Goal: Information Seeking & Learning: Learn about a topic

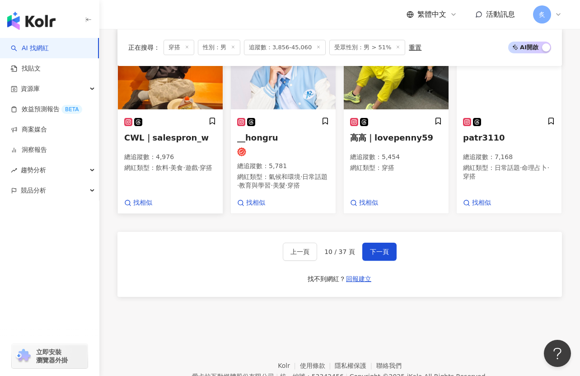
scroll to position [776, 0]
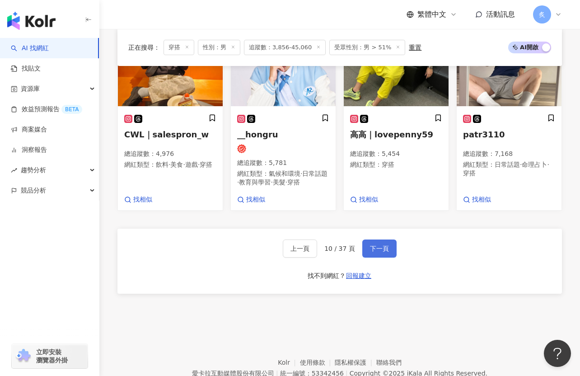
click at [382, 245] on span "下一頁" at bounding box center [379, 248] width 19 height 7
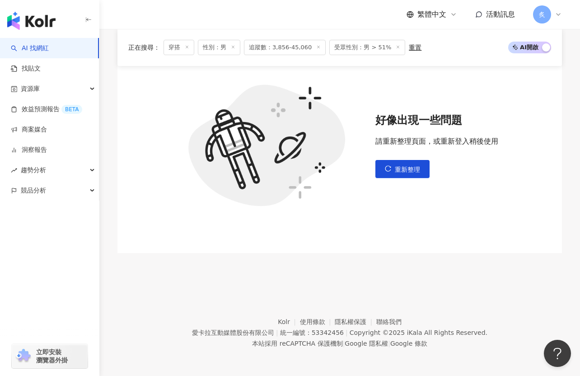
scroll to position [320, 0]
click at [396, 173] on span "重新整理" at bounding box center [407, 169] width 25 height 7
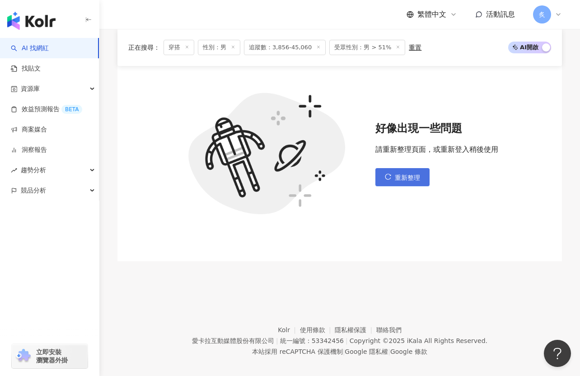
scroll to position [311, 0]
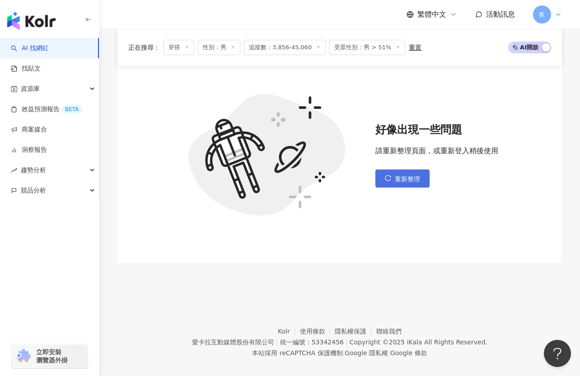
click at [385, 186] on button "重新整理" at bounding box center [403, 178] width 54 height 18
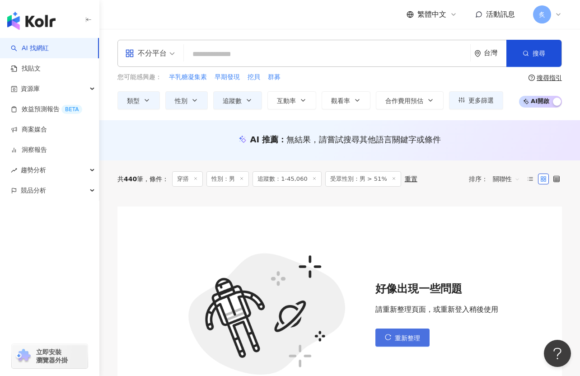
click at [395, 329] on button "重新整理" at bounding box center [403, 338] width 54 height 18
click at [304, 63] on div "不分平台 台灣 搜尋" at bounding box center [340, 53] width 445 height 27
click at [304, 57] on input "search" at bounding box center [327, 54] width 279 height 17
paste input "*******"
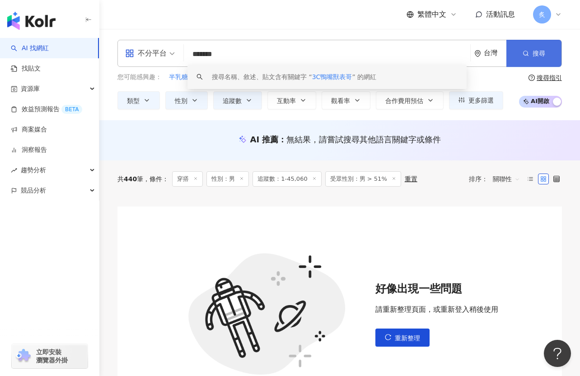
type input "*******"
click at [520, 58] on button "搜尋" at bounding box center [534, 53] width 55 height 27
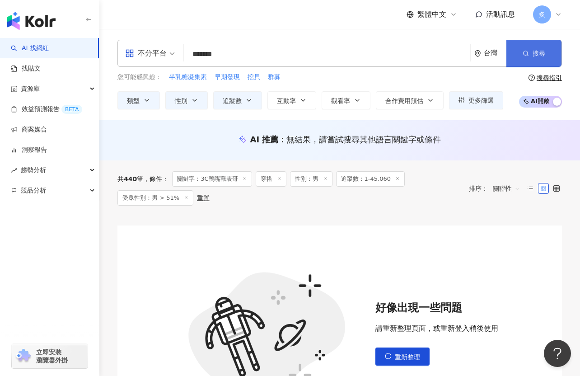
click at [523, 57] on button "搜尋" at bounding box center [534, 53] width 55 height 27
click at [537, 56] on span "搜尋" at bounding box center [539, 53] width 13 height 7
click at [400, 351] on button "重新整理" at bounding box center [403, 357] width 54 height 18
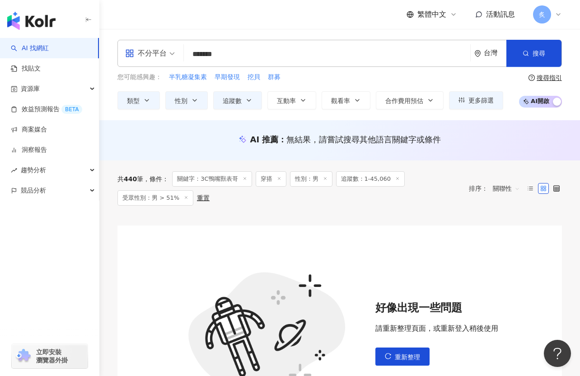
click at [542, 20] on span "炙" at bounding box center [542, 14] width 18 height 18
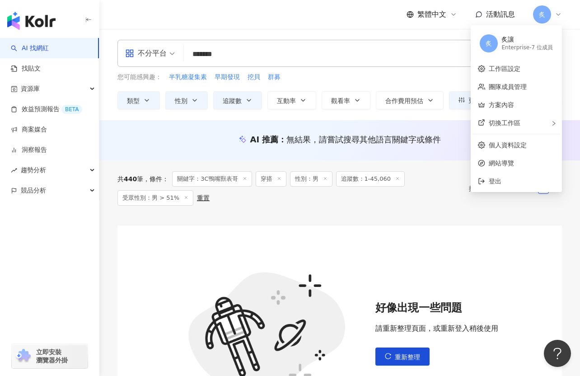
click at [511, 40] on div "炙讓" at bounding box center [528, 39] width 52 height 9
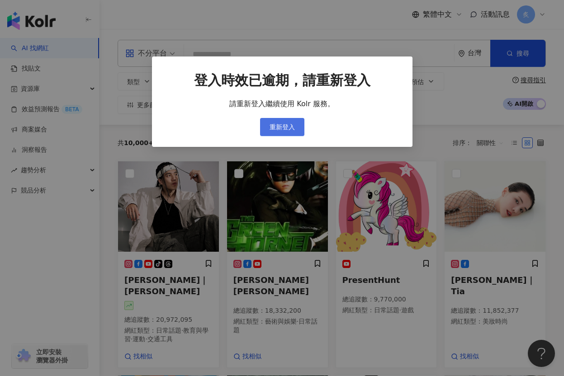
click at [286, 127] on span "重新登入" at bounding box center [281, 126] width 25 height 7
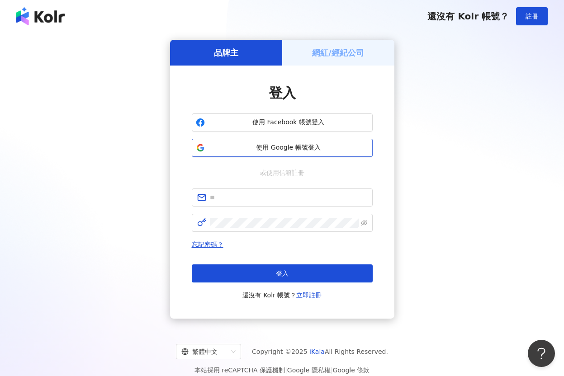
click at [282, 149] on span "使用 Google 帳號登入" at bounding box center [288, 147] width 160 height 9
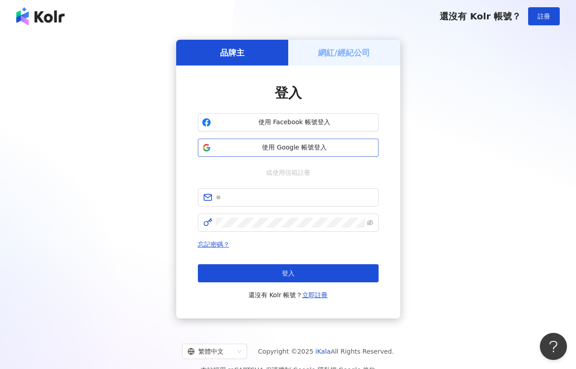
click at [291, 141] on button "使用 Google 帳號登入" at bounding box center [288, 148] width 181 height 18
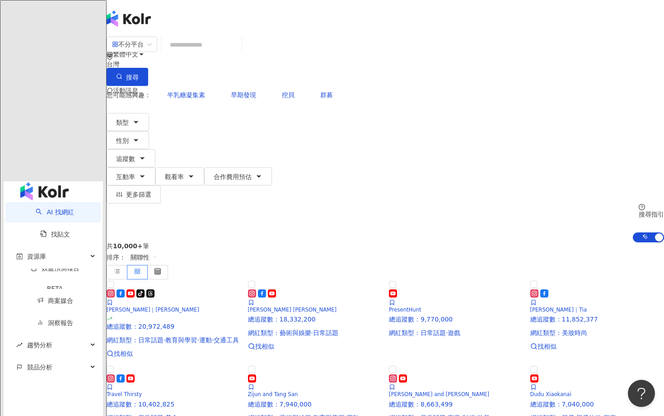
click at [365, 36] on div "不分平台 台灣 搜尋 您可能感興趣： 半乳糖凝集素 早期發現 挖貝 群募 類型 性別 追蹤數 互動率 觀看率 合作費用預估 更多篩選 搜尋指引 AI 開啟 A…" at bounding box center [386, 139] width 558 height 206
click at [376, 28] on div "繁體中文 活動訊息 炙" at bounding box center [386, 72] width 558 height 145
click at [210, 53] on input "search" at bounding box center [201, 44] width 73 height 17
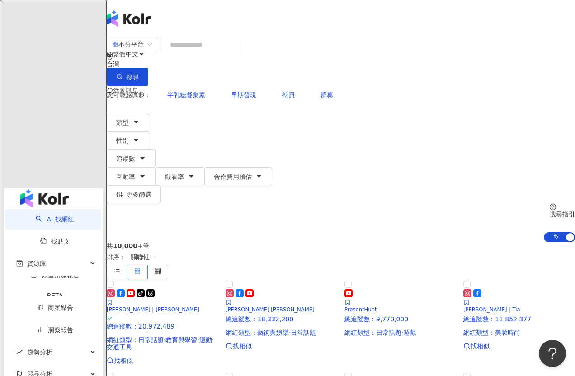
click at [238, 53] on input "search" at bounding box center [201, 44] width 73 height 17
type input "*"
click at [149, 113] on button "類型" at bounding box center [128, 122] width 42 height 18
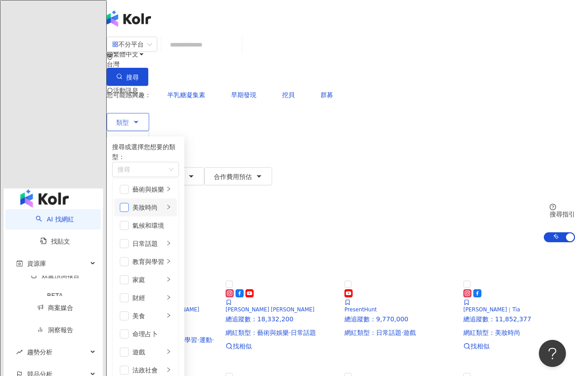
click at [129, 203] on span "button" at bounding box center [124, 207] width 9 height 9
click at [142, 198] on li "美妝時尚" at bounding box center [145, 207] width 62 height 18
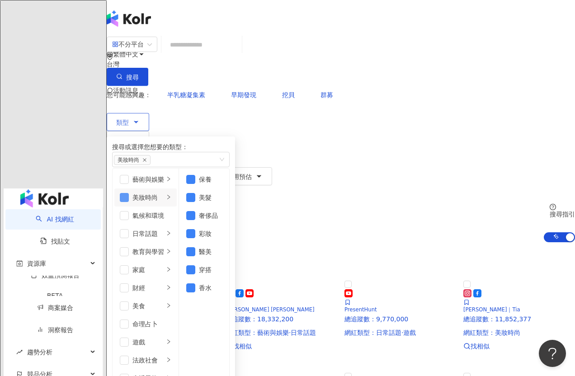
click at [129, 198] on span "button" at bounding box center [124, 197] width 9 height 9
click at [195, 274] on span "button" at bounding box center [190, 269] width 9 height 9
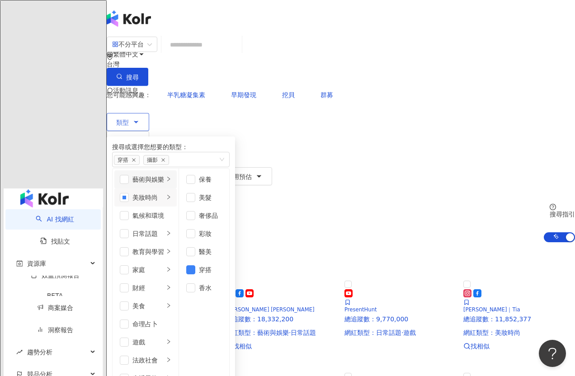
click at [171, 181] on icon "right" at bounding box center [168, 178] width 5 height 5
click at [129, 176] on span "button" at bounding box center [124, 179] width 9 height 9
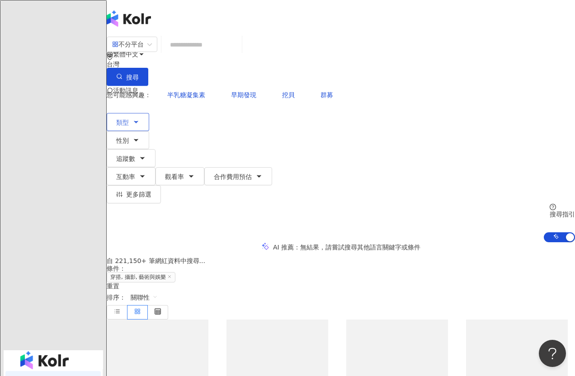
click at [140, 118] on icon "button" at bounding box center [135, 121] width 7 height 7
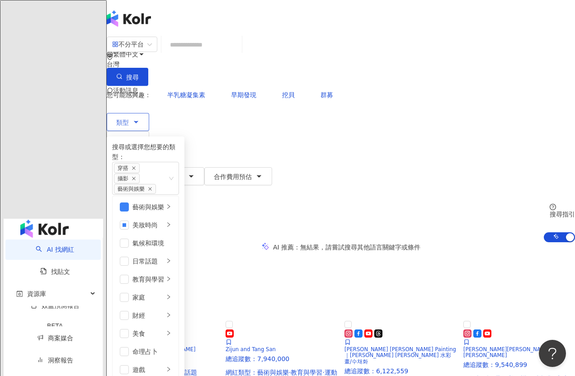
scroll to position [79, 0]
click at [129, 311] on span "button" at bounding box center [124, 315] width 9 height 9
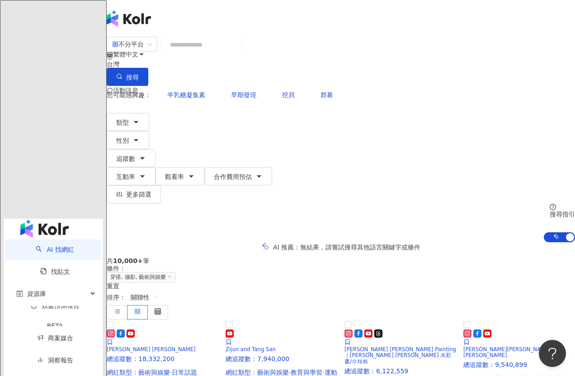
click at [110, 115] on div "不分平台 台灣 搜尋 customizedTag 網紅類型 美妝時尚 / 穿 搭 搜尋名稱、敘述、貼文含有關鍵字 “ 穿 ” 的網紅 您可能感興趣： 半乳糖凝…" at bounding box center [341, 139] width 468 height 206
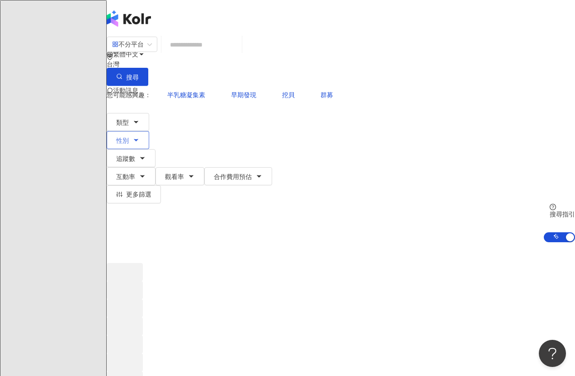
click at [129, 137] on span "性別" at bounding box center [122, 140] width 13 height 7
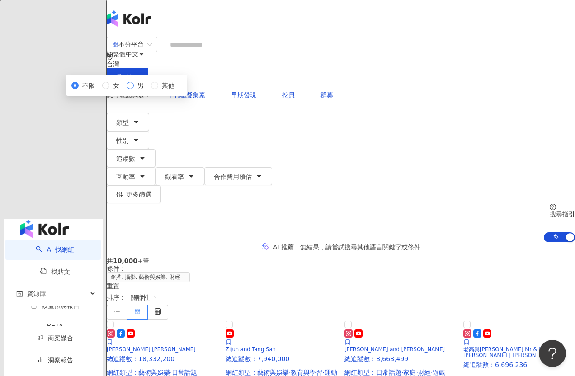
click at [147, 90] on span "男" at bounding box center [141, 85] width 14 height 10
click at [135, 155] on span "追蹤數" at bounding box center [125, 158] width 19 height 7
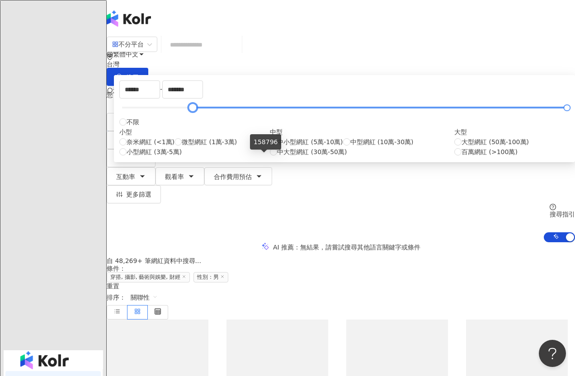
click at [264, 110] on div at bounding box center [344, 107] width 445 height 5
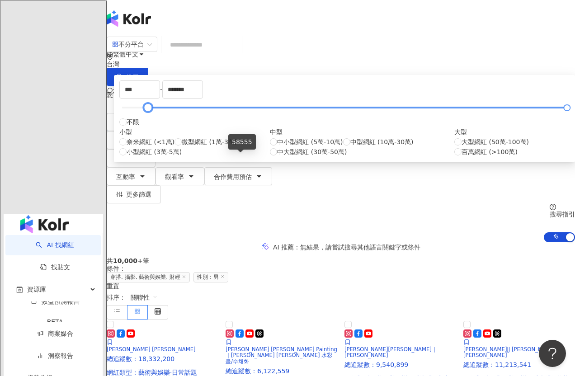
type input "*"
drag, startPoint x: 264, startPoint y: 158, endPoint x: 216, endPoint y: 163, distance: 47.8
click at [216, 162] on div "* - ******* 不限 小型 奈米網紅 (<1萬) 微型網紅 (1萬-3萬) 小型網紅 (3萬-5萬) 中型 中小型網紅 (5萬-10萬) 中型網紅 (…" at bounding box center [344, 118] width 461 height 87
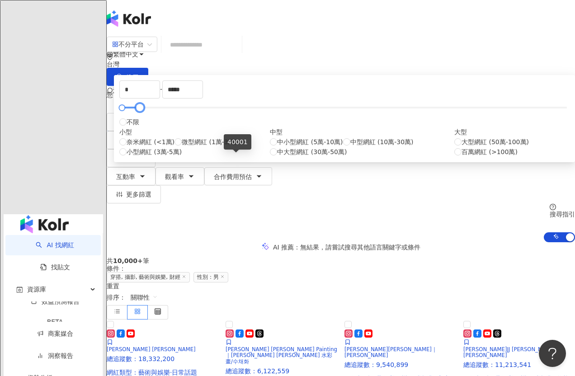
drag, startPoint x: 459, startPoint y: 159, endPoint x: 234, endPoint y: 160, distance: 225.1
click at [142, 110] on div at bounding box center [139, 107] width 5 height 5
type input "*****"
click at [147, 110] on div at bounding box center [144, 107] width 5 height 5
click at [191, 242] on div "AI 推薦 ： 無結果，請嘗試搜尋其他語言關鍵字或條件" at bounding box center [341, 246] width 468 height 9
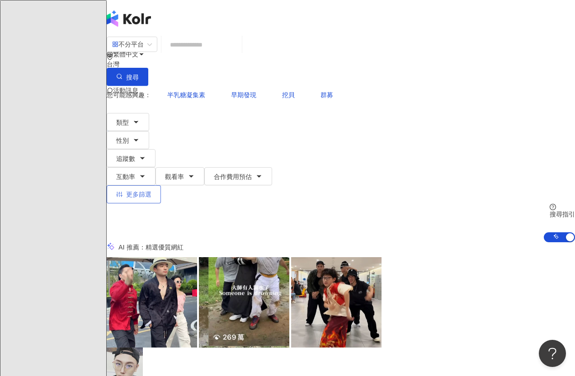
click at [151, 191] on span "更多篩選" at bounding box center [138, 194] width 25 height 7
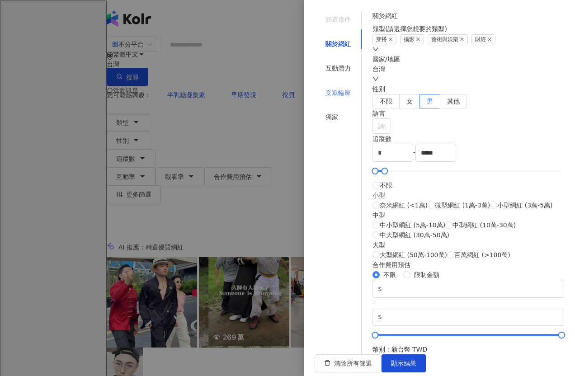
click at [341, 84] on div "受眾輪廓" at bounding box center [338, 92] width 47 height 17
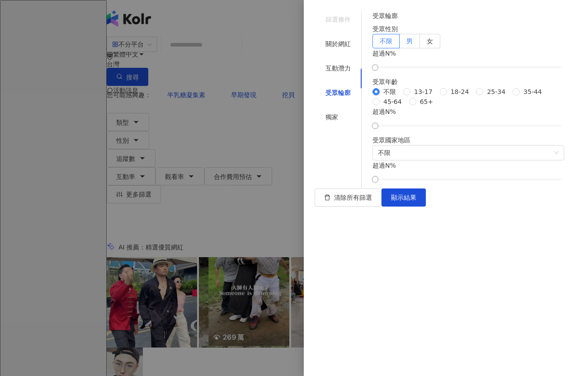
click at [420, 48] on label "男" at bounding box center [410, 41] width 20 height 14
drag, startPoint x: 390, startPoint y: 105, endPoint x: 474, endPoint y: 129, distance: 87.0
click at [475, 129] on div "受眾輪廓 受眾性別 不限 男 女 男 超過 50 % 受眾年齡 不限 13-17 18-24 25-34 35-44 45-64 65+ 超過 N % 受眾國…" at bounding box center [468, 96] width 192 height 171
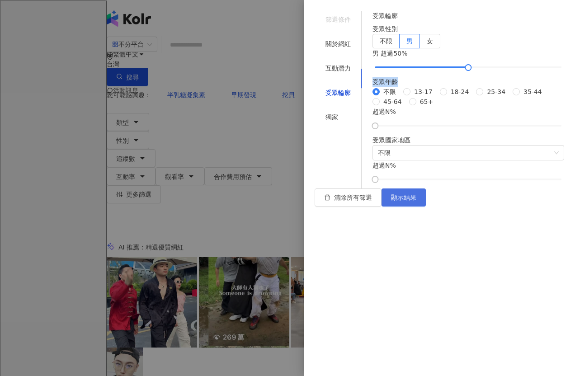
click at [416, 201] on span "顯示結果" at bounding box center [403, 197] width 25 height 7
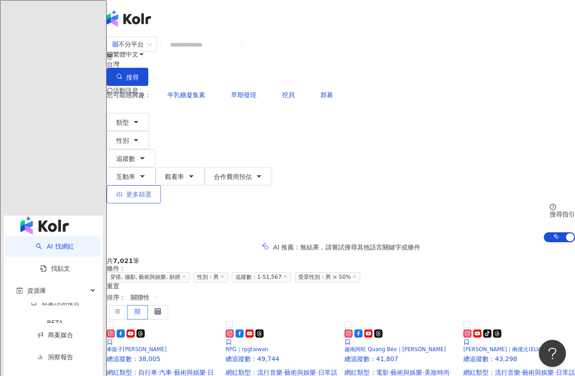
click at [151, 191] on span "更多篩選" at bounding box center [138, 194] width 25 height 7
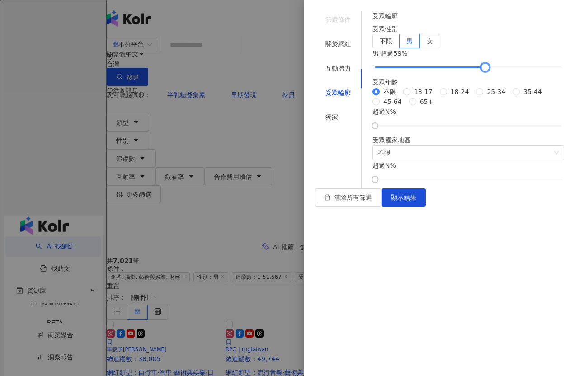
drag, startPoint x: 477, startPoint y: 107, endPoint x: 495, endPoint y: 116, distance: 20.6
click at [495, 116] on div "受眾輪廓 受眾性別 不限 男 女 男 超過 59 % 受眾年齡 不限 13-17 18-24 25-34 35-44 45-64 65+ 超過 N % 受眾國…" at bounding box center [468, 96] width 192 height 171
click at [416, 201] on span "顯示結果" at bounding box center [403, 197] width 25 height 7
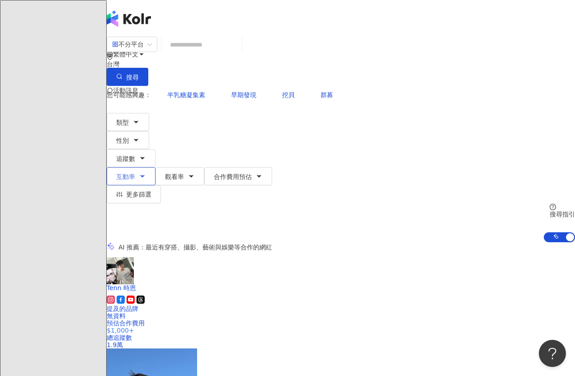
click at [155, 167] on button "互動率" at bounding box center [131, 176] width 49 height 18
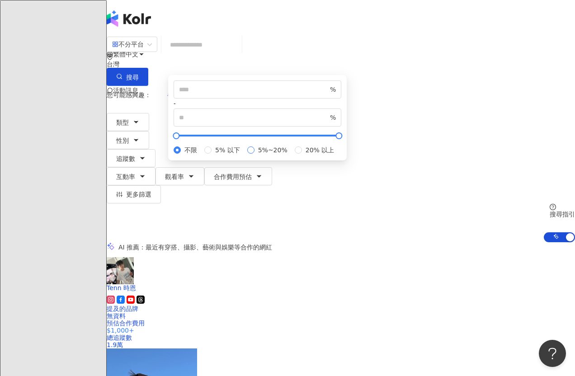
click at [291, 155] on span "5%~20%" at bounding box center [272, 150] width 37 height 10
type input "*"
type input "**"
click at [247, 118] on div "不分平台 台灣 搜尋 customizedTag 網紅類型 美妝時尚 / 穿 搭 搜尋名稱、敘述、貼文含有關鍵字 “ 穿 ” 的網紅 您可能感興趣： 半乳糖凝…" at bounding box center [341, 139] width 468 height 206
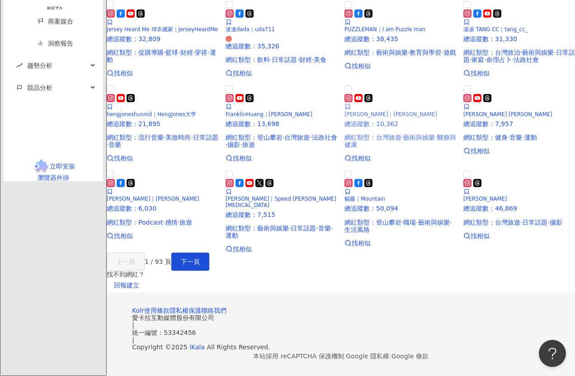
scroll to position [513, 0]
click at [377, 292] on div "上一頁 1 / 93 頁 下一頁 找不到網紅？ 回報建立" at bounding box center [341, 273] width 468 height 40
click at [200, 265] on span "下一頁" at bounding box center [190, 261] width 19 height 7
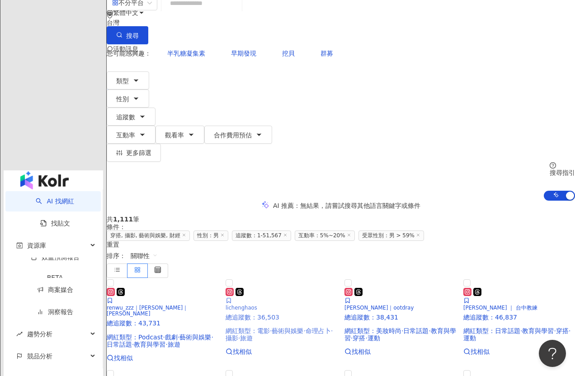
scroll to position [29, 0]
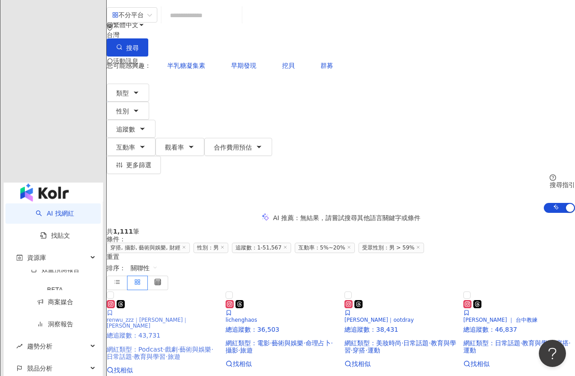
click at [187, 290] on img at bounding box center [163, 290] width 112 height 0
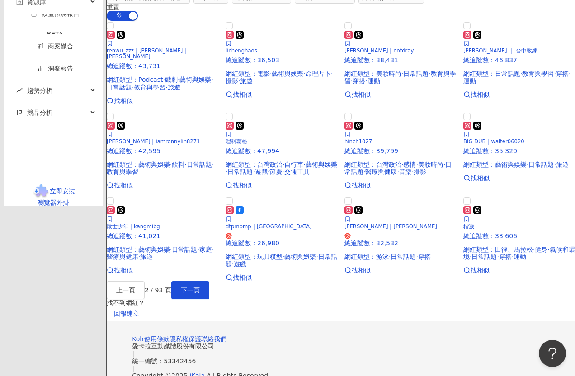
scroll to position [273, 0]
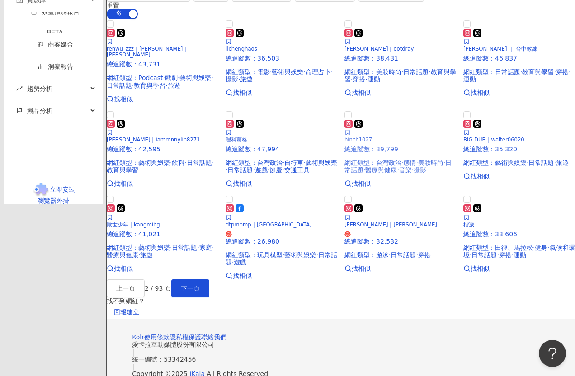
click at [374, 110] on img at bounding box center [400, 110] width 112 height 0
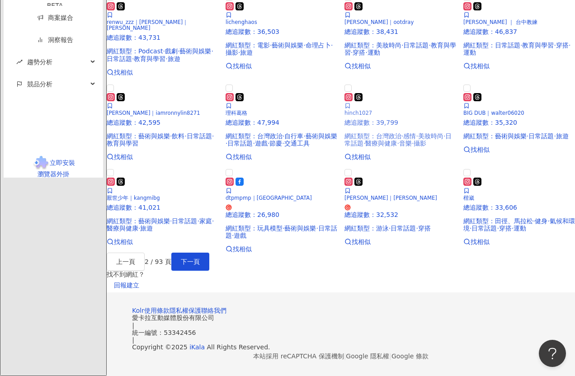
scroll to position [558, 0]
click at [209, 271] on button "下一頁" at bounding box center [190, 262] width 38 height 18
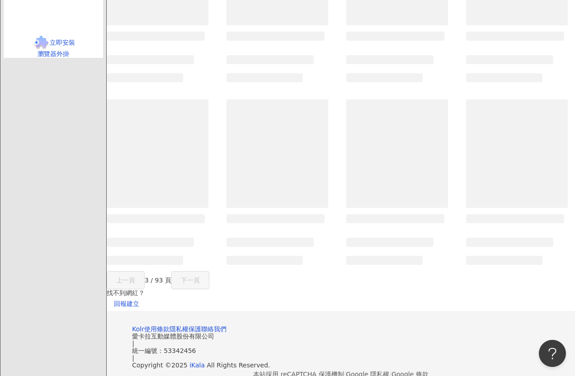
scroll to position [481, 0]
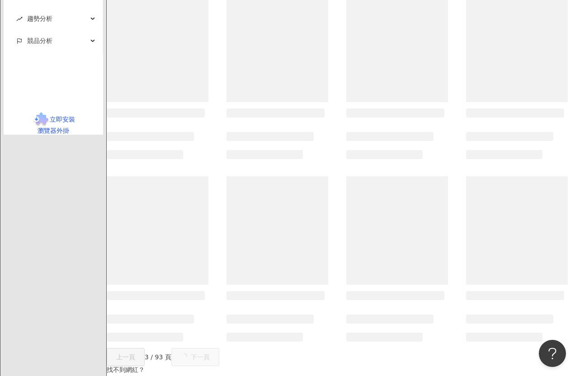
drag, startPoint x: 345, startPoint y: 196, endPoint x: 358, endPoint y: 192, distance: 12.7
click at [358, 192] on span at bounding box center [397, 230] width 102 height 108
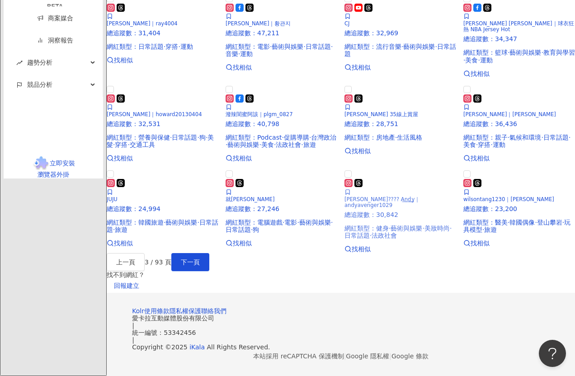
scroll to position [542, 0]
click at [198, 169] on img at bounding box center [163, 169] width 112 height 0
click at [209, 253] on button "下一頁" at bounding box center [190, 262] width 38 height 18
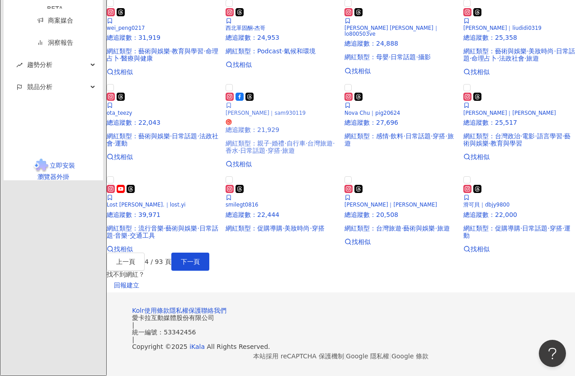
scroll to position [503, 0]
click at [390, 175] on img at bounding box center [400, 175] width 112 height 0
click at [200, 265] on span "下一頁" at bounding box center [190, 261] width 19 height 7
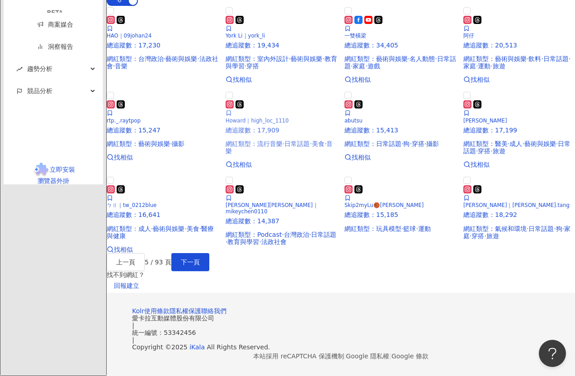
scroll to position [642, 0]
click at [200, 259] on span "下一頁" at bounding box center [190, 262] width 19 height 7
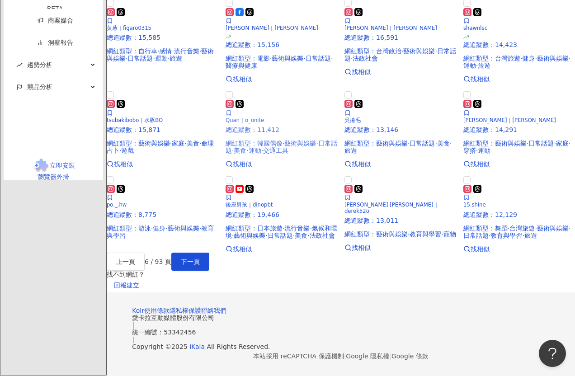
scroll to position [430, 0]
click at [302, 175] on img at bounding box center [282, 175] width 112 height 0
click at [200, 265] on span "下一頁" at bounding box center [190, 261] width 19 height 7
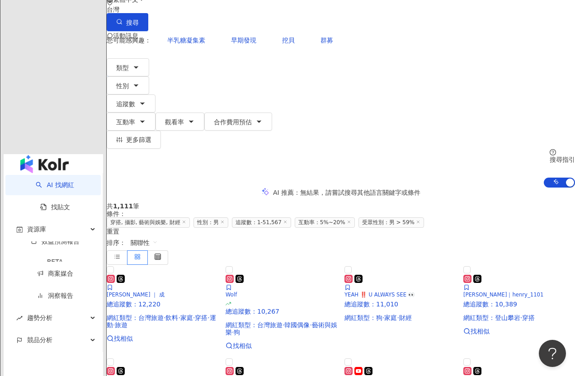
scroll to position [54, 0]
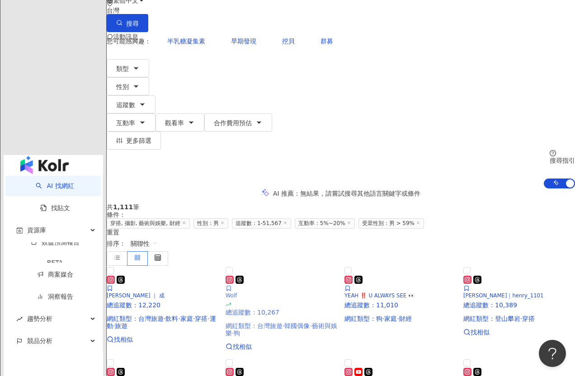
click at [300, 266] on img at bounding box center [282, 266] width 112 height 0
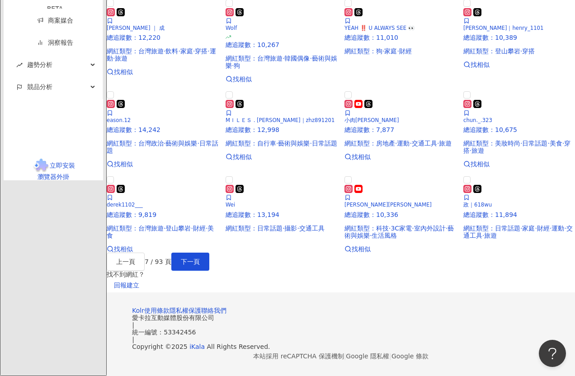
scroll to position [567, 0]
click at [200, 265] on span "下一頁" at bounding box center [190, 261] width 19 height 7
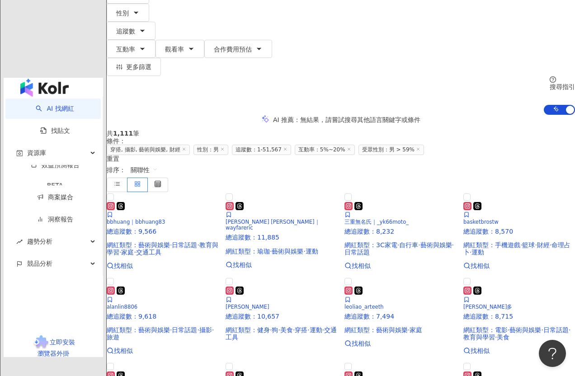
scroll to position [124, 0]
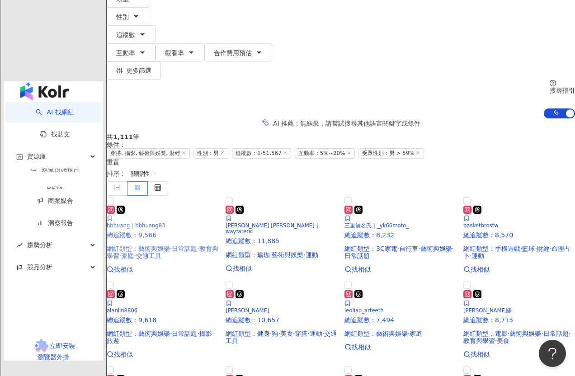
click at [212, 196] on img at bounding box center [163, 196] width 112 height 0
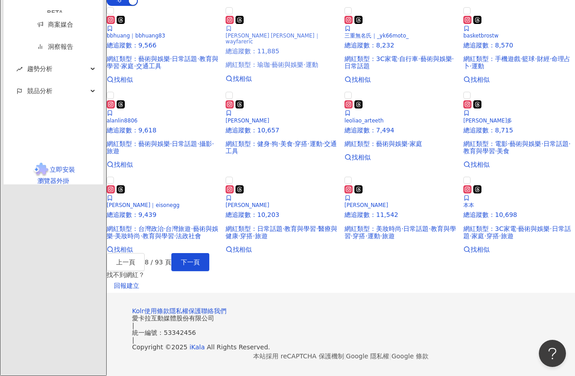
scroll to position [482, 0]
click at [200, 266] on span "下一頁" at bounding box center [190, 262] width 19 height 7
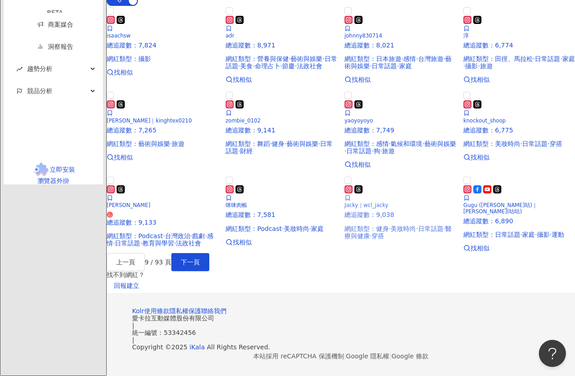
scroll to position [500, 0]
click at [209, 271] on button "下一頁" at bounding box center [190, 262] width 38 height 18
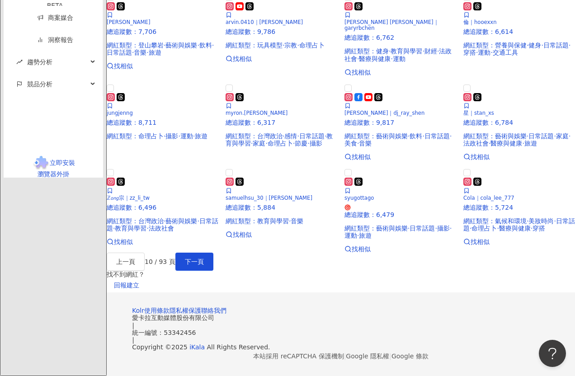
scroll to position [516, 0]
click at [213, 271] on button "下一頁" at bounding box center [194, 262] width 38 height 18
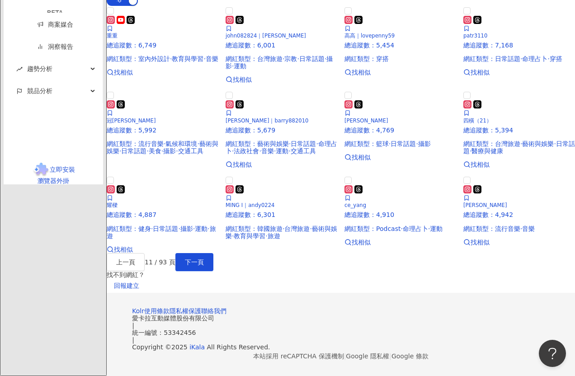
scroll to position [478, 0]
click at [204, 266] on span "下一頁" at bounding box center [194, 262] width 19 height 7
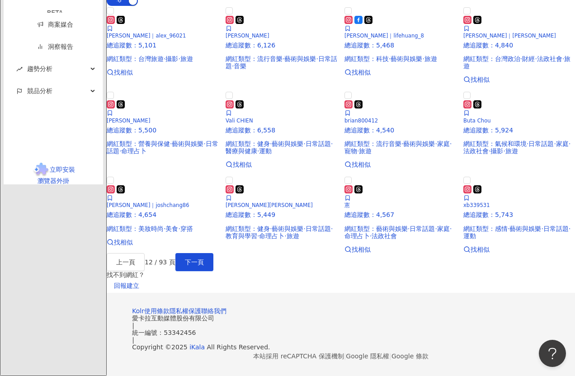
scroll to position [536, 0]
click at [213, 271] on button "下一頁" at bounding box center [194, 262] width 38 height 18
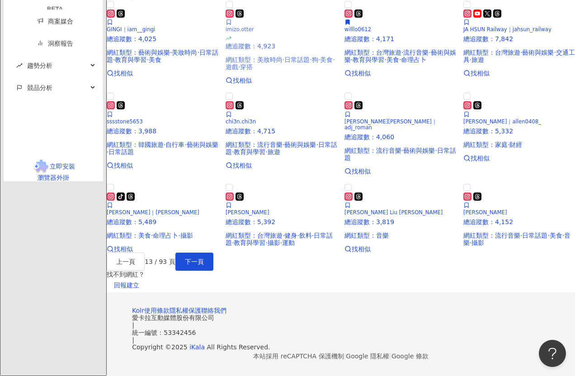
scroll to position [651, 0]
click at [204, 258] on span "下一頁" at bounding box center [194, 261] width 19 height 7
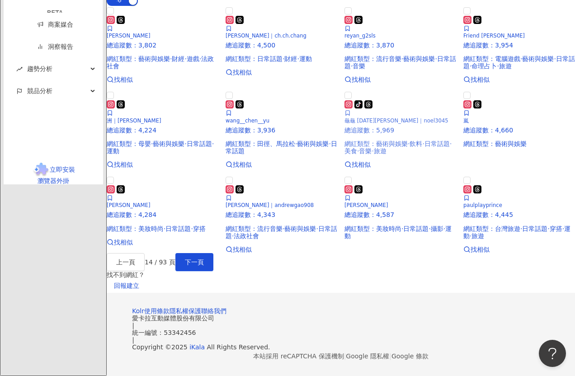
scroll to position [499, 0]
click at [396, 175] on img at bounding box center [400, 175] width 112 height 0
click at [213, 271] on button "下一頁" at bounding box center [194, 262] width 38 height 18
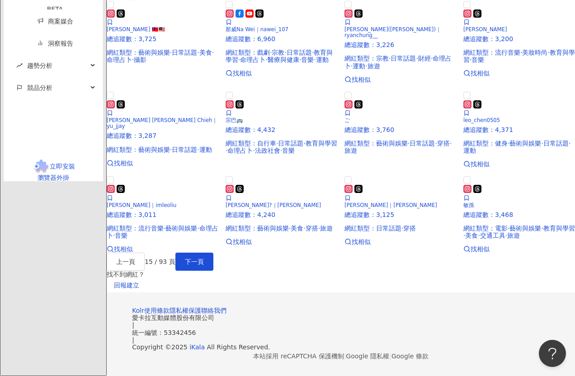
scroll to position [505, 0]
click at [310, 175] on img at bounding box center [282, 175] width 112 height 0
click at [374, 175] on img at bounding box center [400, 175] width 112 height 0
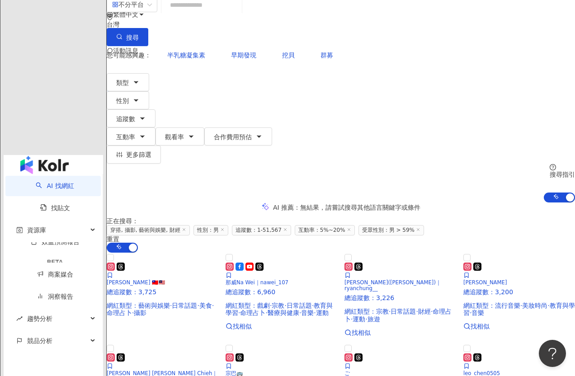
scroll to position [0, 0]
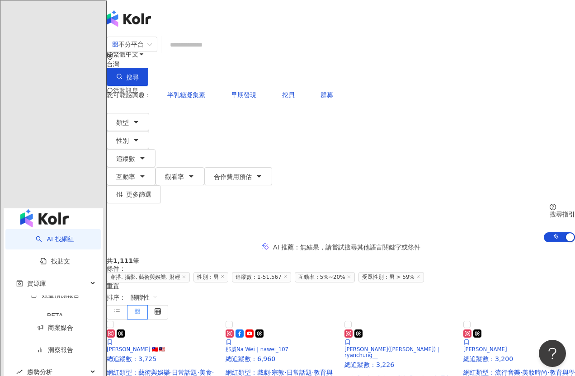
click at [190, 272] on span "穿搭, 攝影, 藝術與娛樂, 財經" at bounding box center [148, 277] width 83 height 10
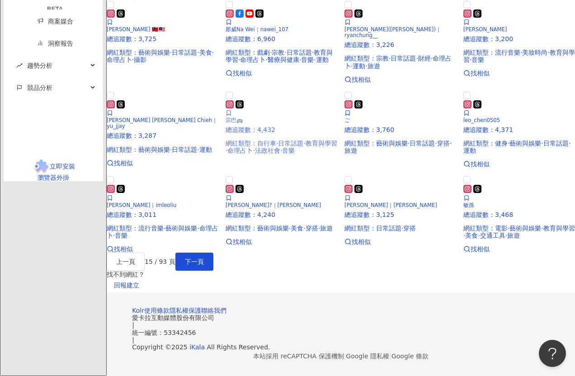
scroll to position [583, 0]
click at [204, 265] on span "下一頁" at bounding box center [194, 261] width 19 height 7
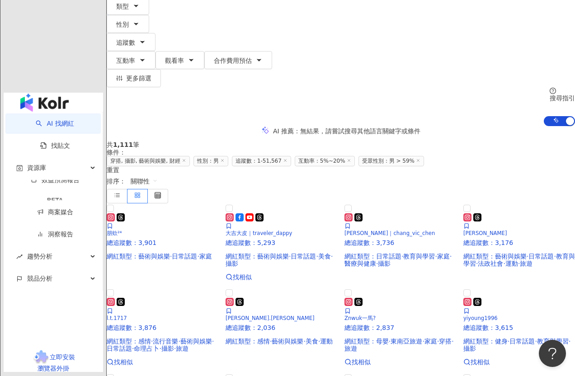
scroll to position [114, 0]
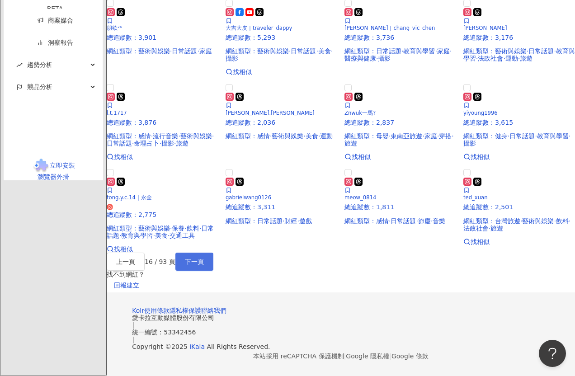
click at [213, 268] on button "下一頁" at bounding box center [194, 262] width 38 height 18
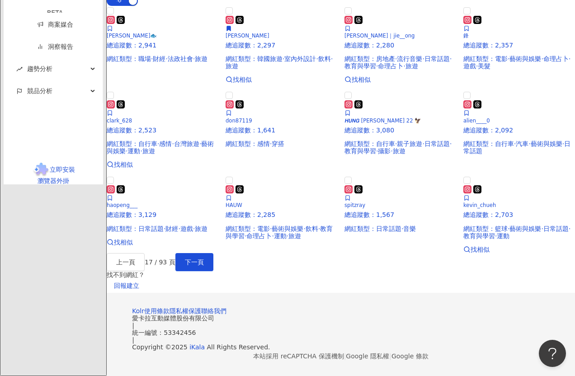
scroll to position [628, 0]
click at [204, 259] on span "下一頁" at bounding box center [194, 262] width 19 height 7
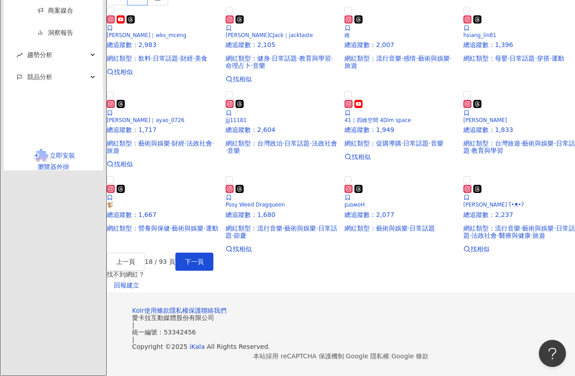
scroll to position [640, 0]
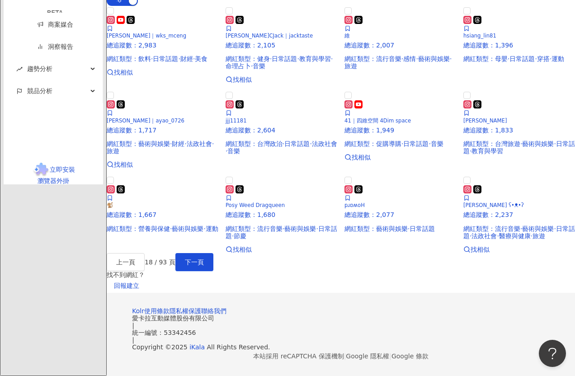
click at [369, 253] on div "上一頁 18 / 93 頁 下一頁 找不到網紅？ 回報建立" at bounding box center [341, 273] width 468 height 40
click at [204, 259] on span "下一頁" at bounding box center [194, 262] width 19 height 7
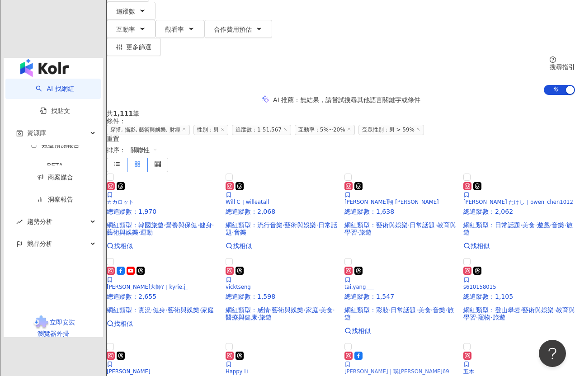
scroll to position [0, 0]
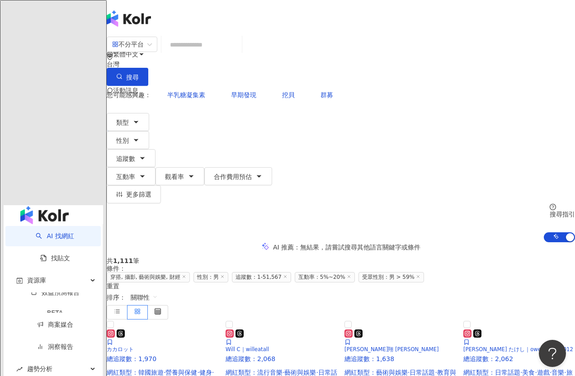
click at [63, 232] on link "AI 找網紅" at bounding box center [55, 235] width 38 height 7
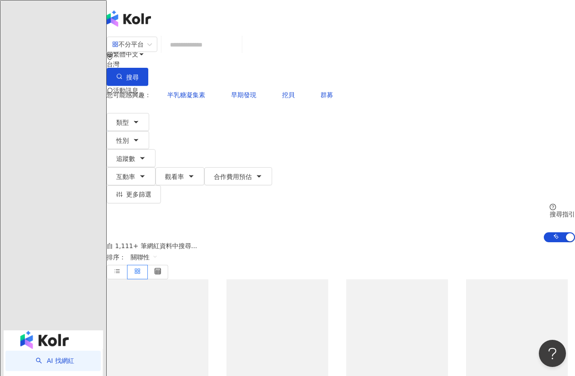
click at [211, 53] on input "search" at bounding box center [201, 44] width 73 height 17
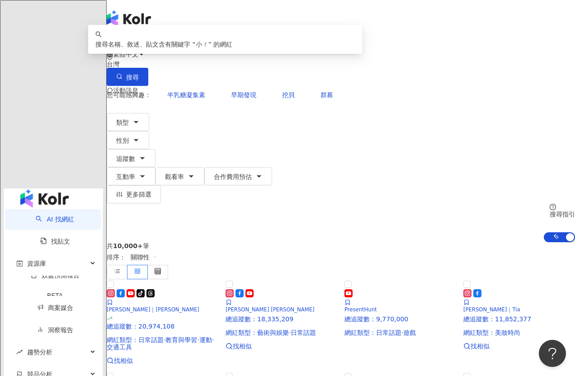
type input "**"
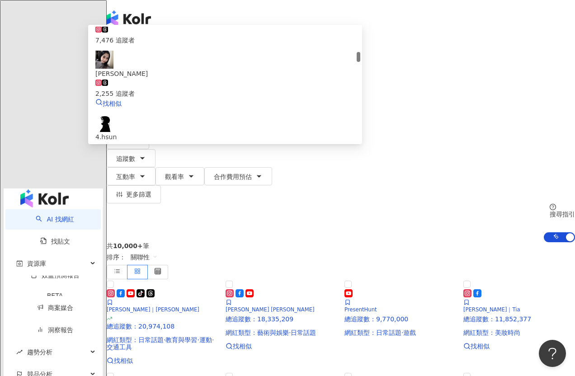
scroll to position [288, 0]
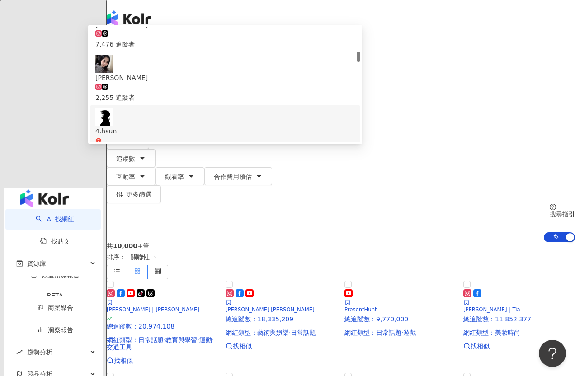
click at [232, 146] on div "22,955 追蹤者" at bounding box center [224, 156] width 259 height 20
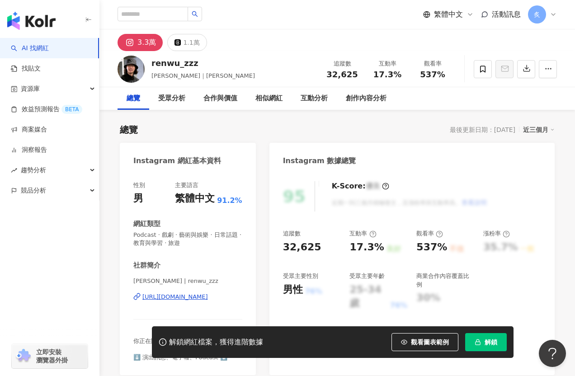
scroll to position [54, 0]
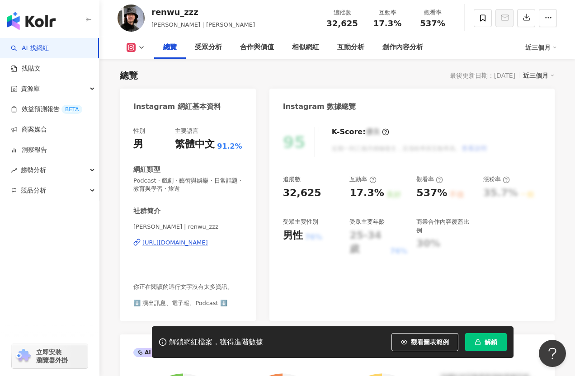
click at [203, 244] on div "https://www.instagram.com/renwu_zzz/" at bounding box center [175, 243] width 66 height 8
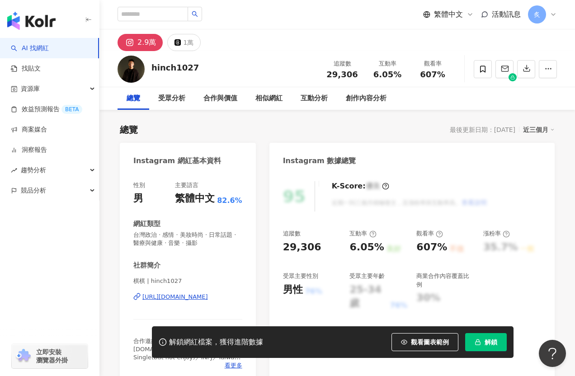
scroll to position [33, 0]
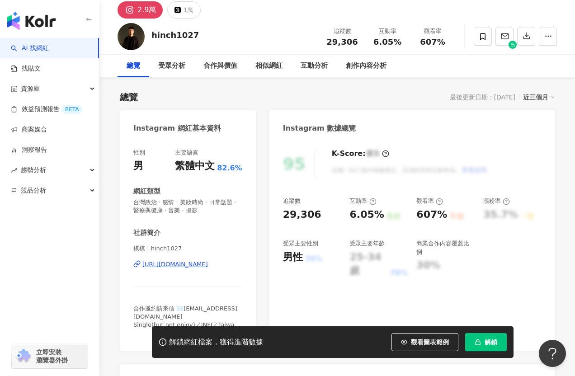
click at [166, 268] on div "https://www.instagram.com/hinch1027/" at bounding box center [175, 264] width 66 height 8
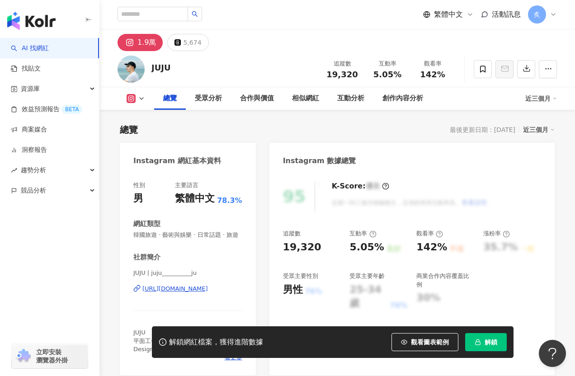
scroll to position [58, 0]
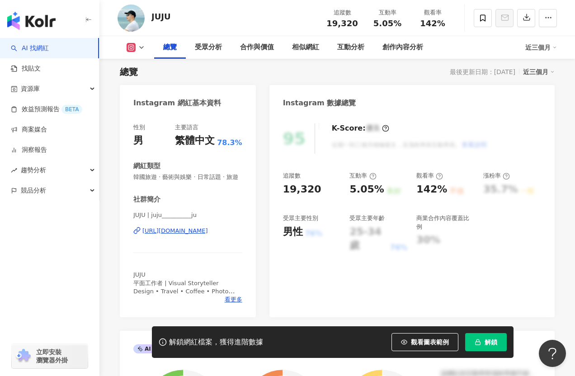
click at [159, 233] on div "https://www.instagram.com/juju__________ju/" at bounding box center [175, 231] width 66 height 8
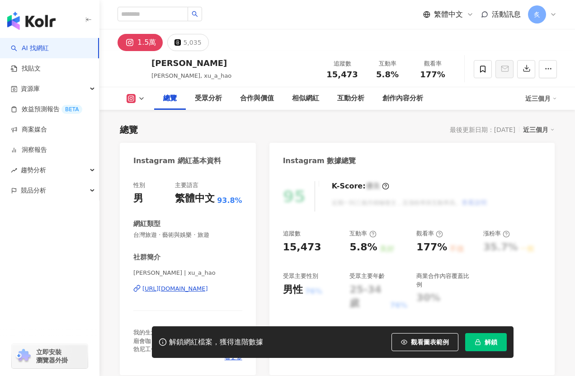
scroll to position [85, 0]
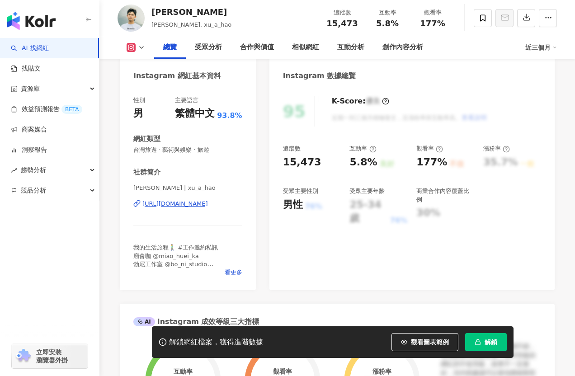
click at [192, 205] on div "https://www.instagram.com/xu_a_hao/" at bounding box center [175, 204] width 66 height 8
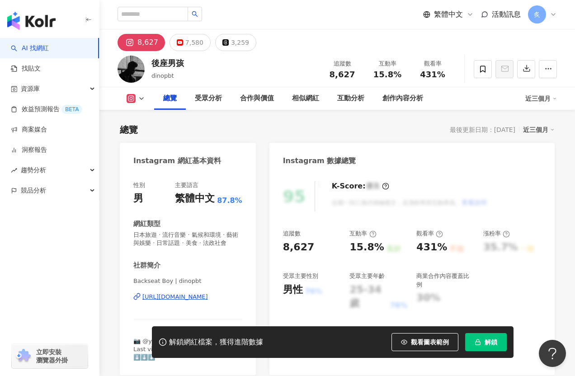
click at [154, 296] on div "https://www.instagram.com/dinopbt/" at bounding box center [175, 297] width 66 height 8
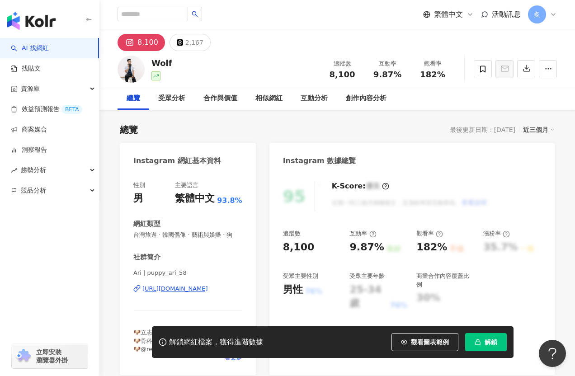
click at [186, 288] on div "[URL][DOMAIN_NAME]" at bounding box center [175, 289] width 66 height 8
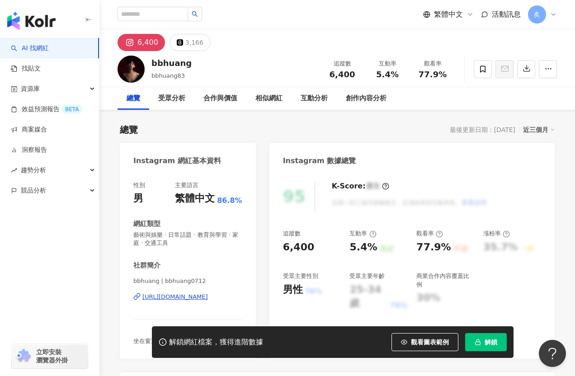
click at [203, 297] on div "https://www.instagram.com/bbhuang0712/" at bounding box center [175, 297] width 66 height 8
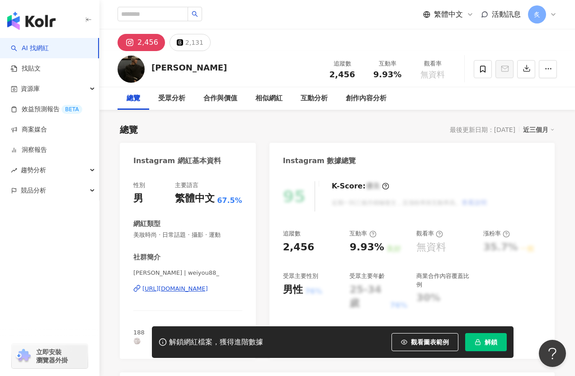
click at [169, 290] on div "https://www.instagram.com/weiyou88_/" at bounding box center [175, 289] width 66 height 8
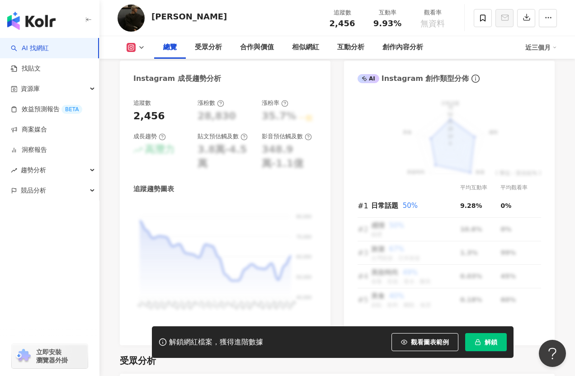
scroll to position [51, 0]
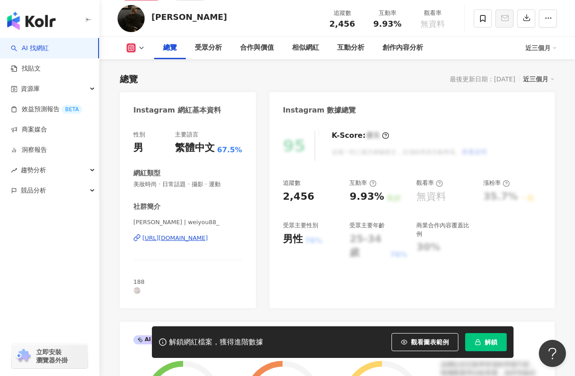
click at [176, 241] on div "https://www.instagram.com/weiyou88_/" at bounding box center [175, 238] width 66 height 8
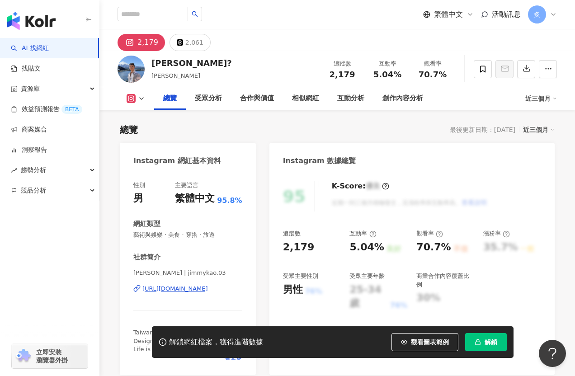
click at [208, 288] on div "https://www.instagram.com/jimmykao.03/" at bounding box center [175, 289] width 66 height 8
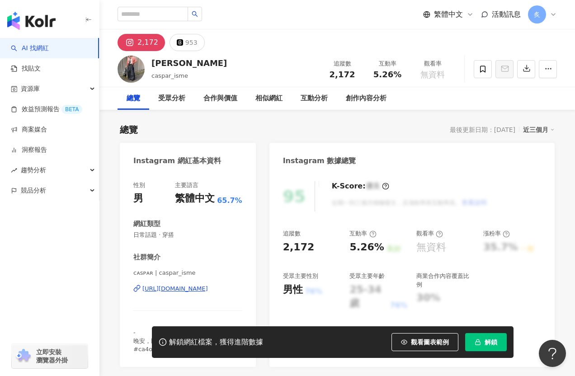
click at [181, 291] on div "[URL][DOMAIN_NAME]" at bounding box center [175, 289] width 66 height 8
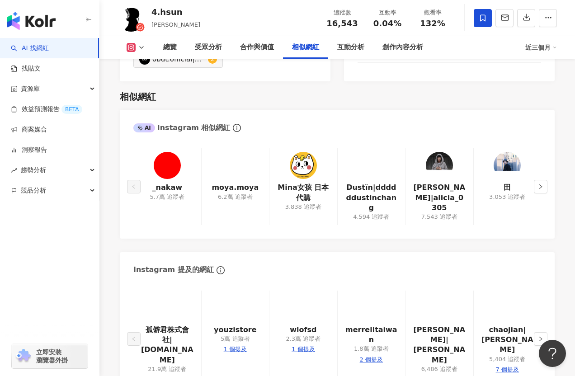
scroll to position [1490, 0]
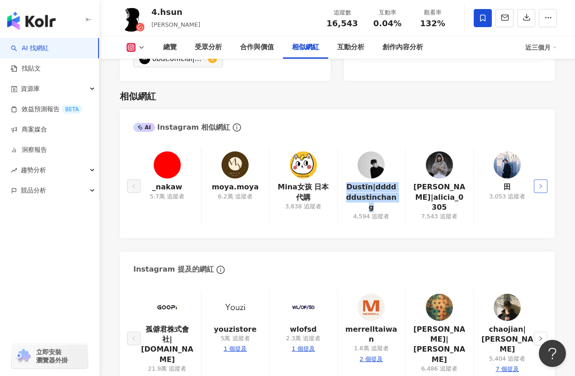
click at [542, 184] on icon "right" at bounding box center [540, 186] width 5 height 5
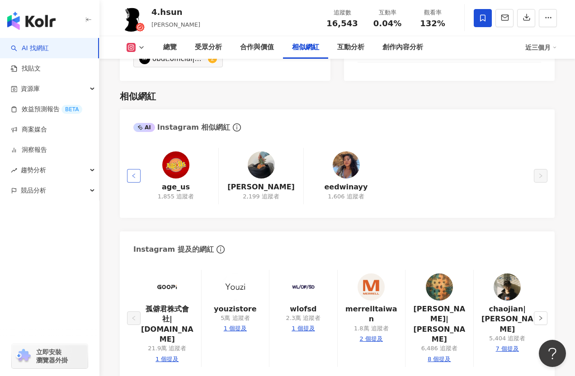
click at [136, 169] on button "button" at bounding box center [134, 176] width 14 height 14
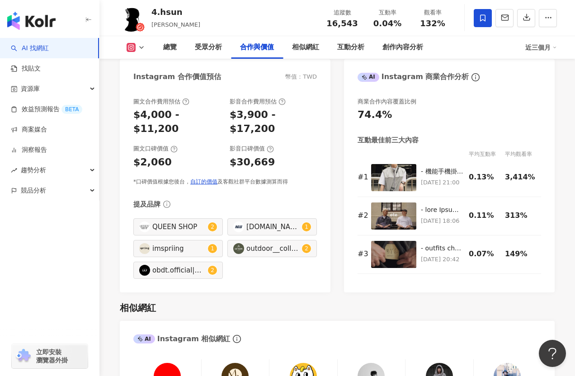
scroll to position [1186, 0]
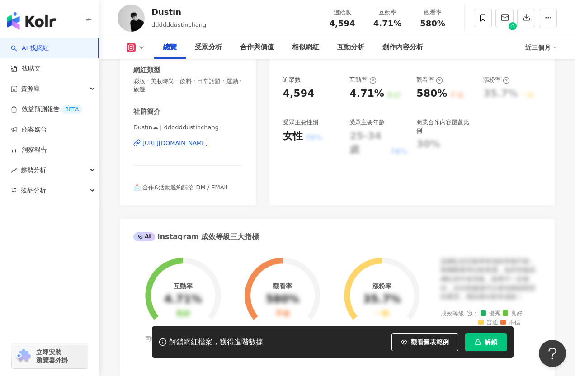
scroll to position [156, 0]
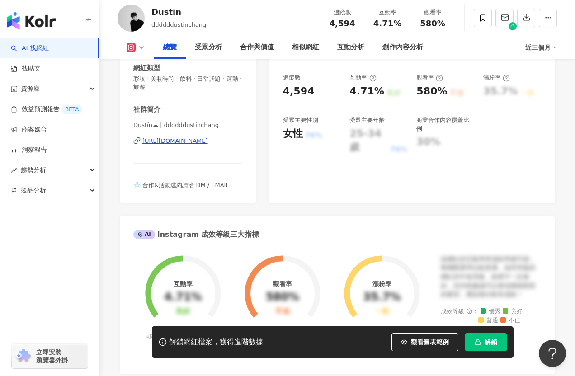
click at [208, 138] on div "[URL][DOMAIN_NAME]" at bounding box center [175, 141] width 66 height 8
click at [151, 141] on div "[URL][DOMAIN_NAME]" at bounding box center [175, 141] width 66 height 8
